Goal: Answer question/provide support

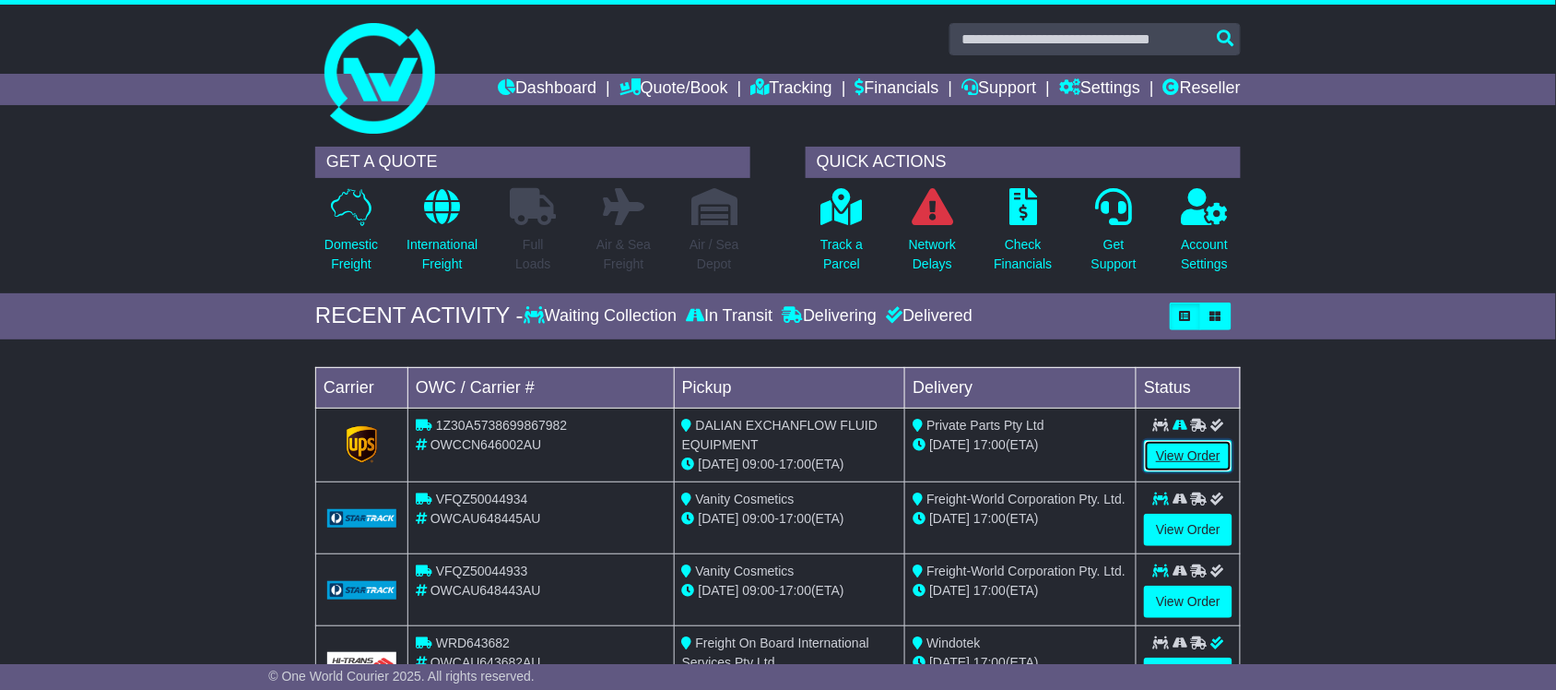
click at [1199, 466] on link "View Order" at bounding box center [1188, 456] width 89 height 32
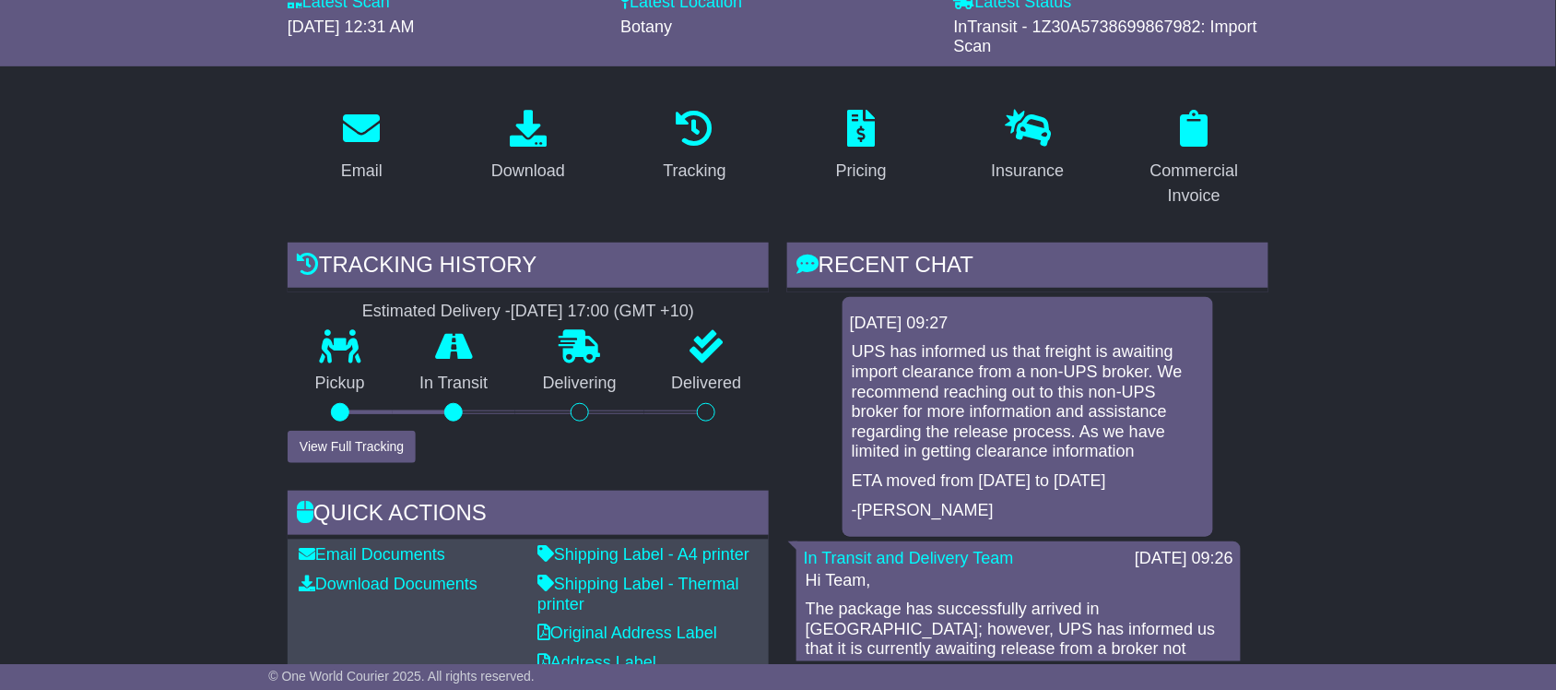
scroll to position [346, 0]
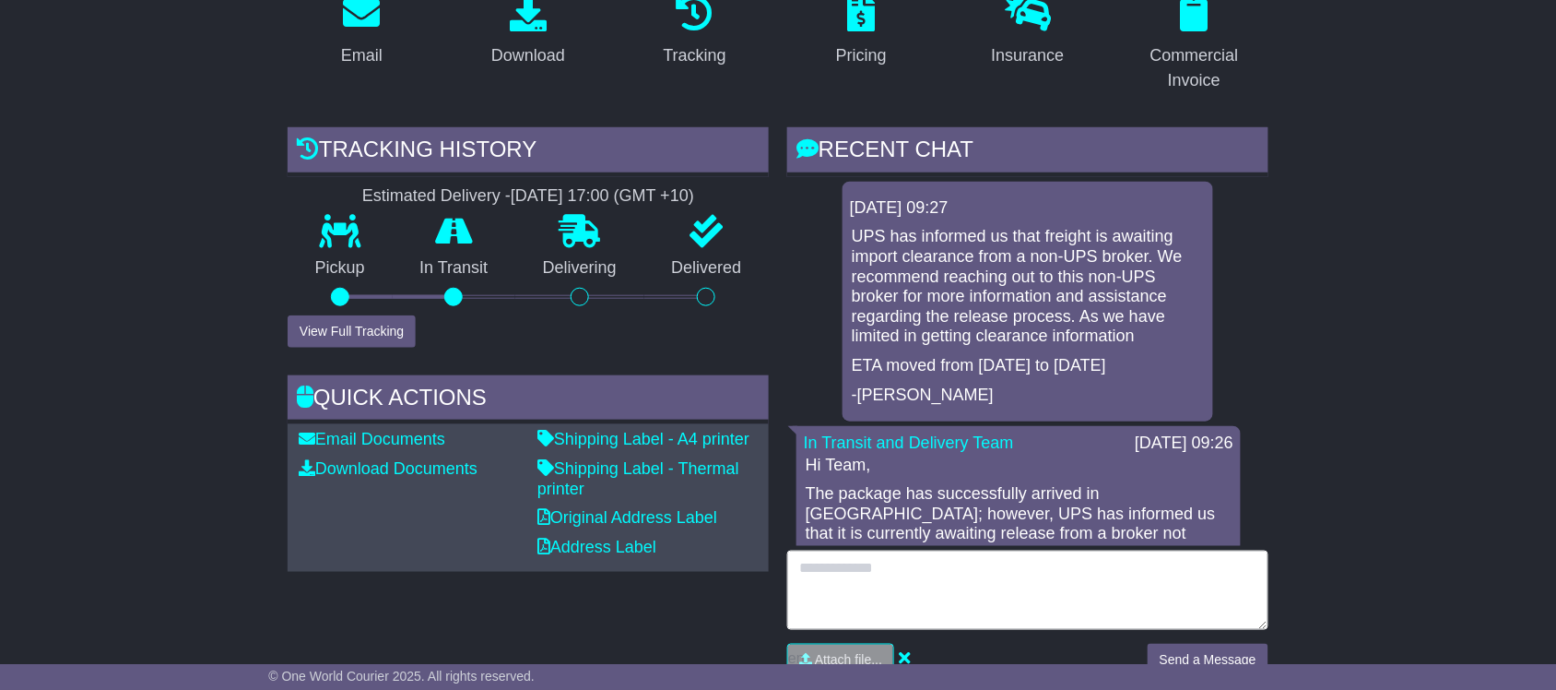
click at [891, 583] on textarea at bounding box center [1027, 589] width 481 height 79
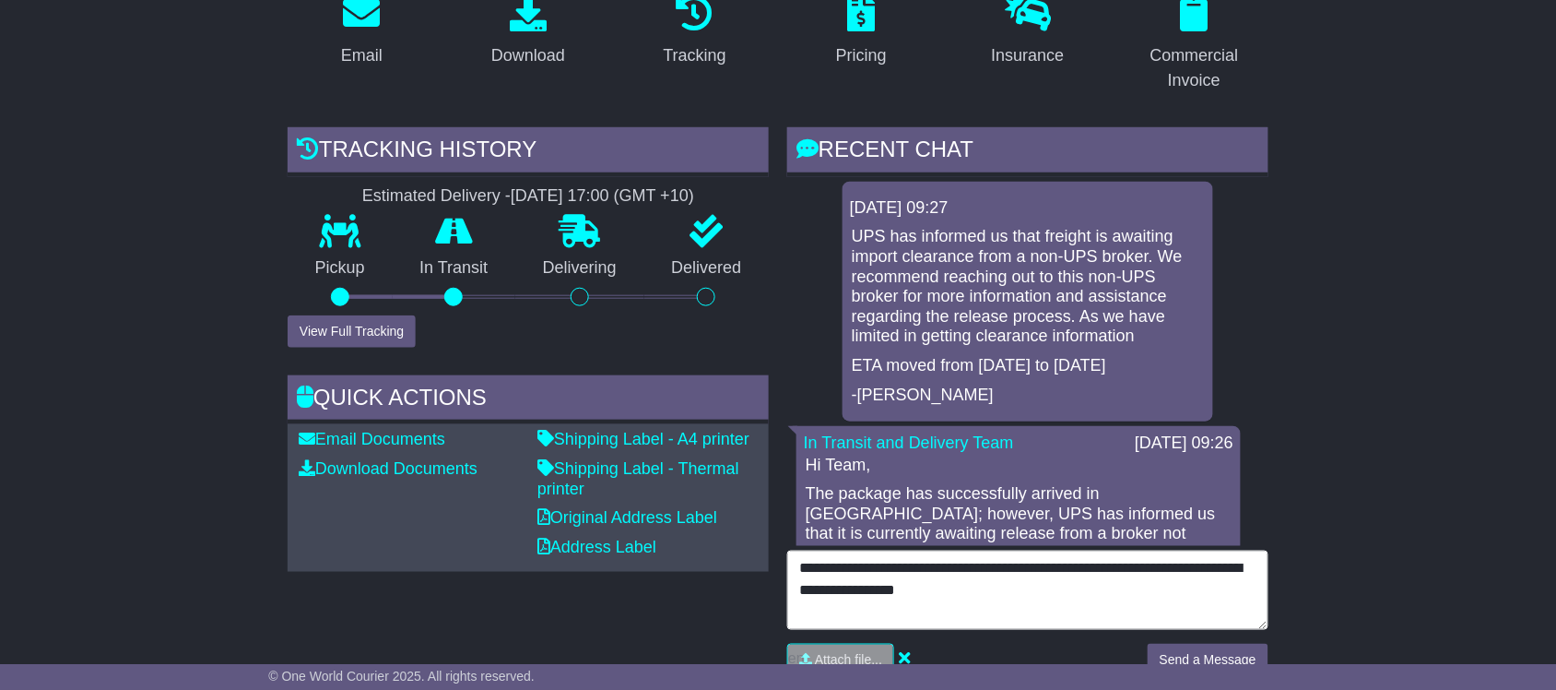
scroll to position [461, 0]
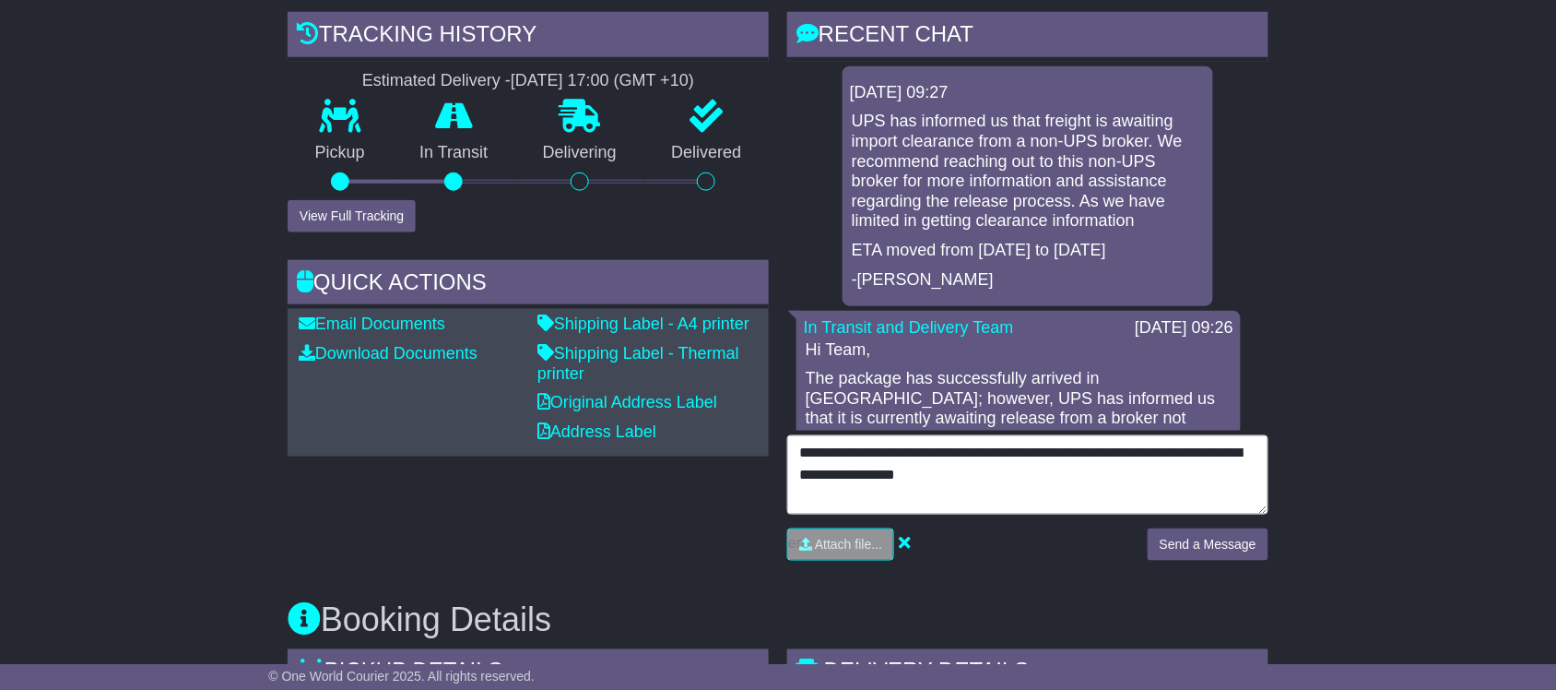
type textarea "**********"
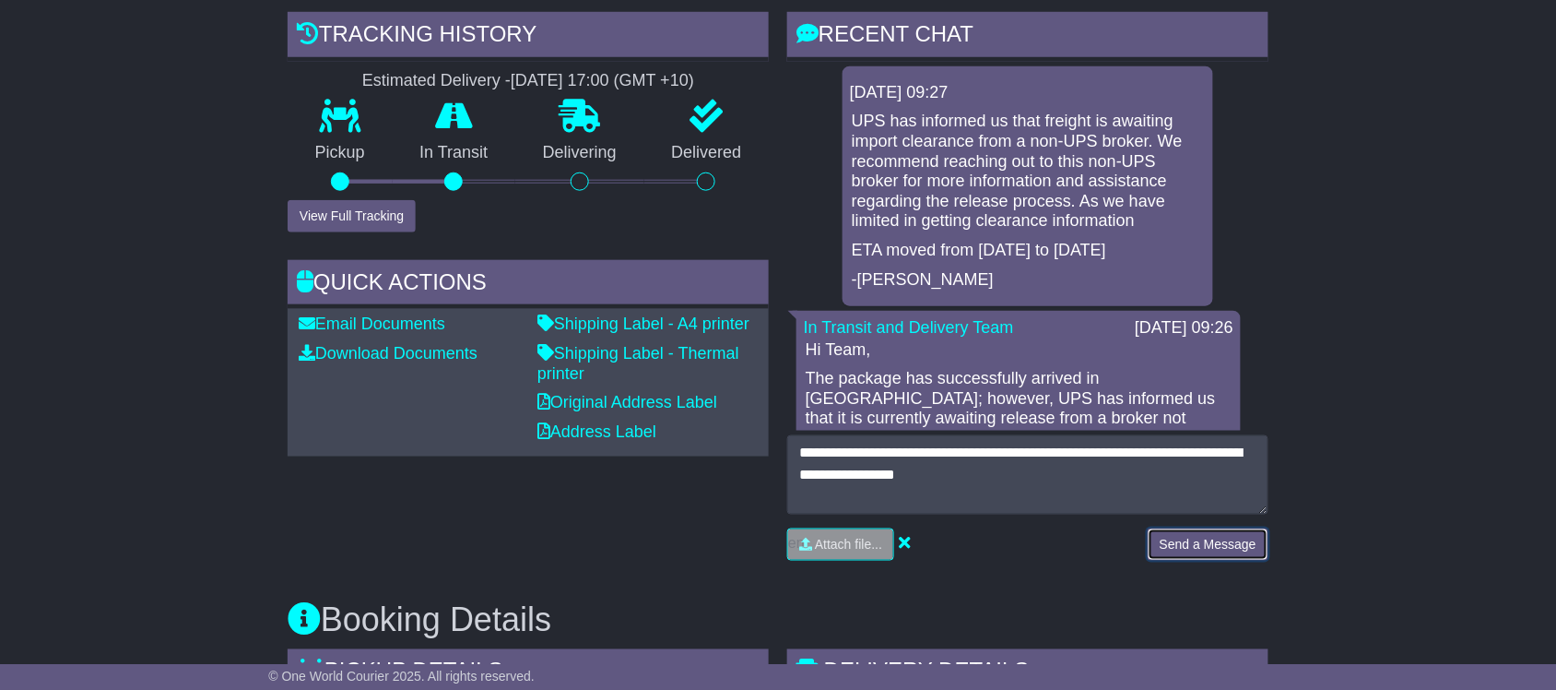
click at [1169, 550] on button "Send a Message" at bounding box center [1208, 544] width 121 height 32
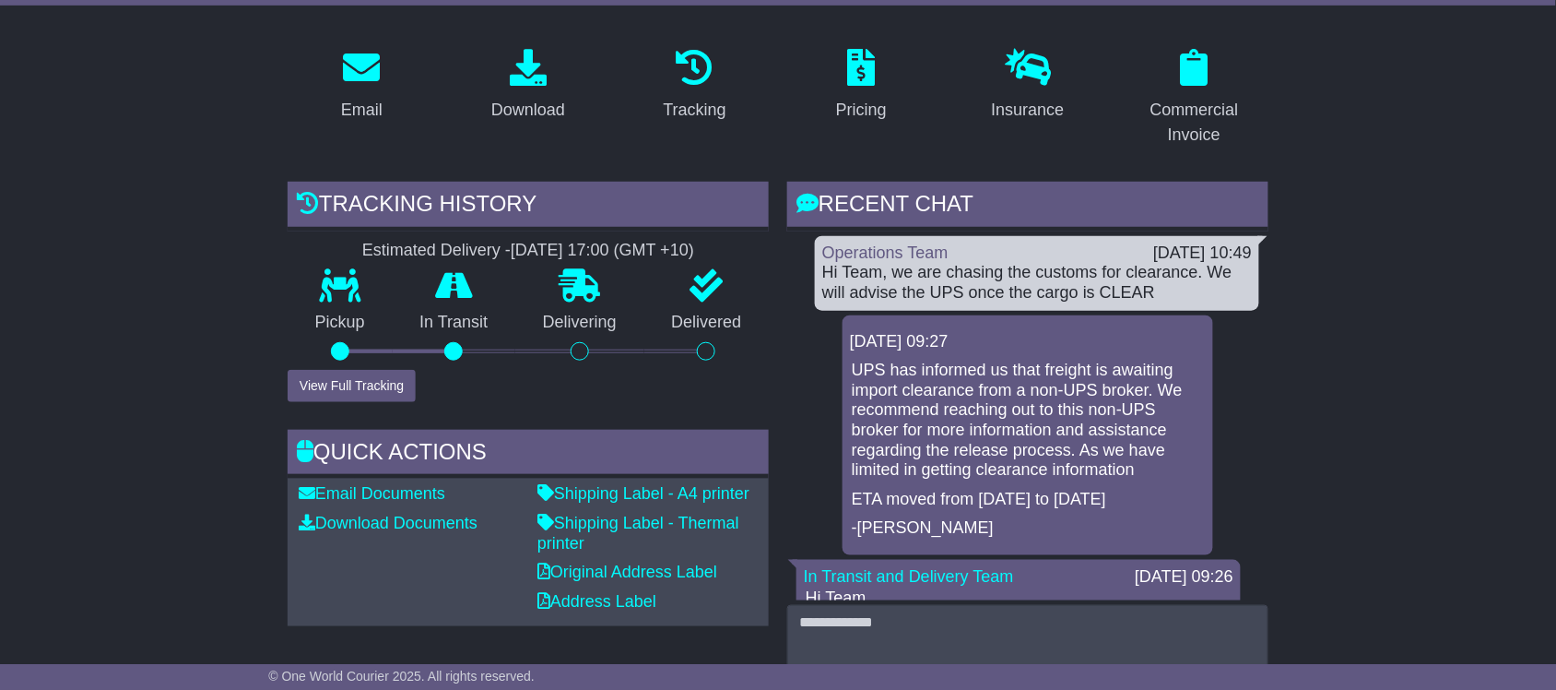
scroll to position [346, 0]
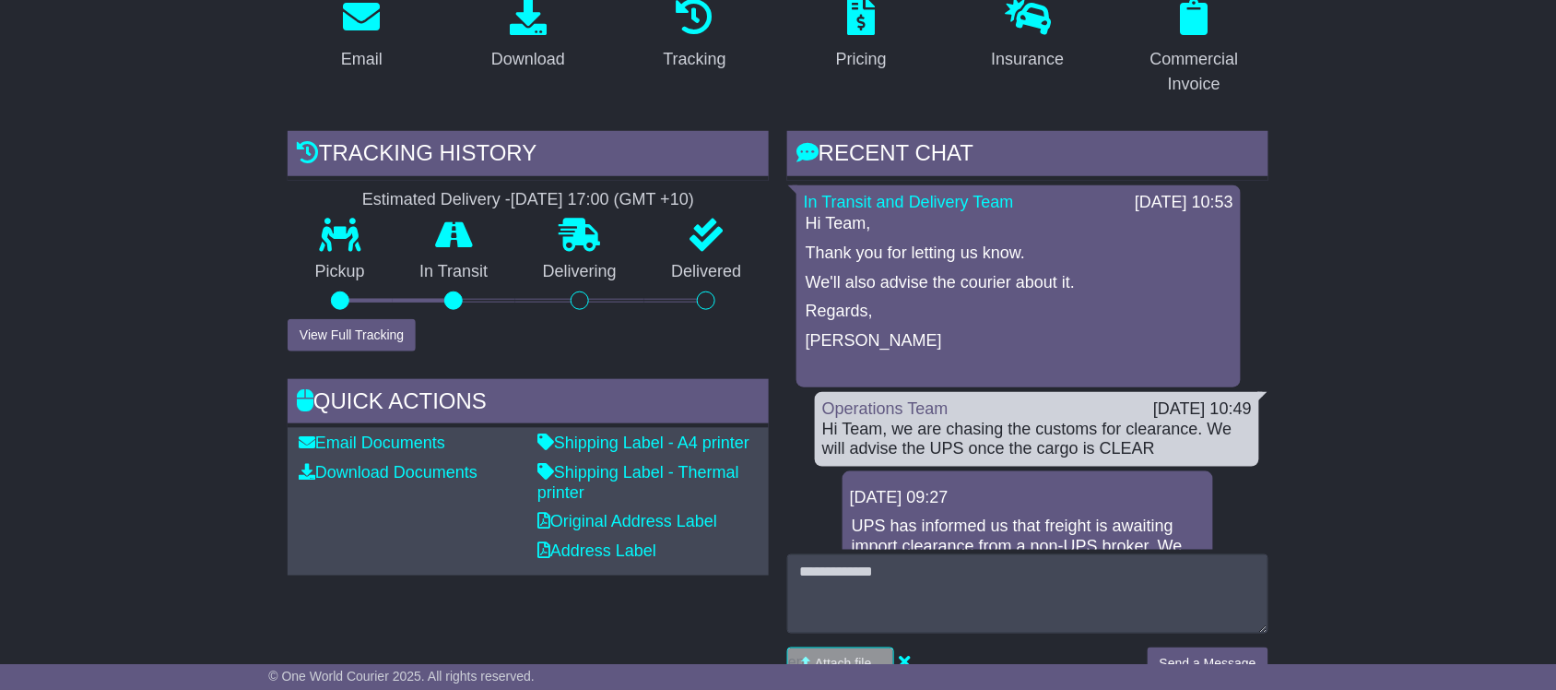
scroll to position [346, 0]
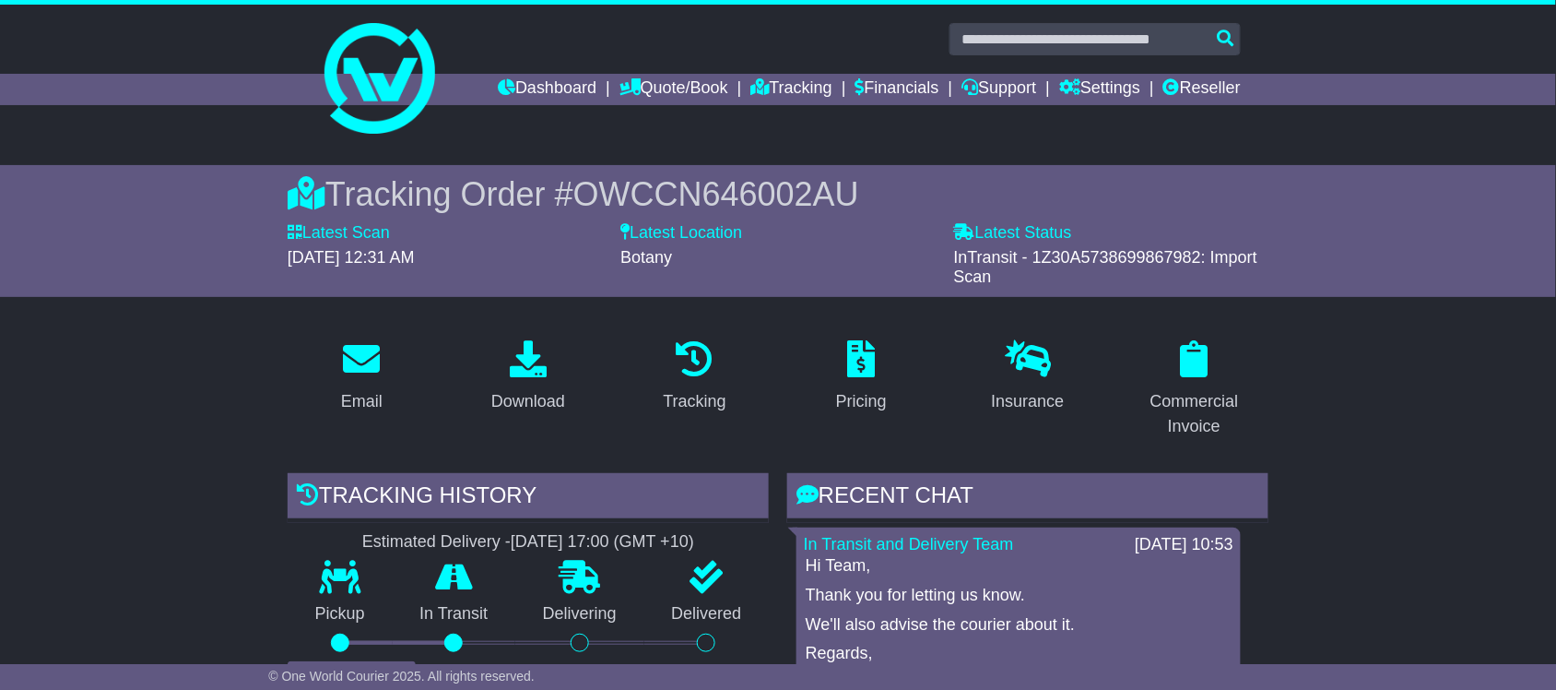
scroll to position [346, 0]
